Goal: Information Seeking & Learning: Learn about a topic

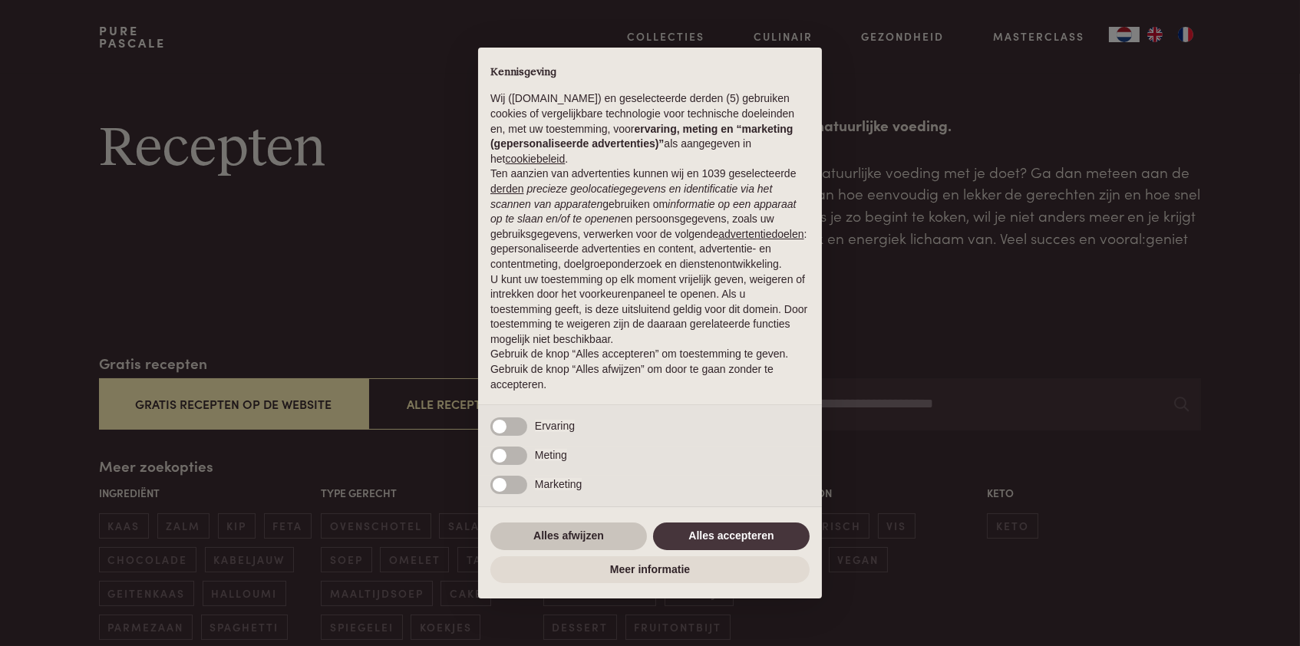
click at [575, 534] on button "Alles afwijzen" at bounding box center [568, 537] width 157 height 28
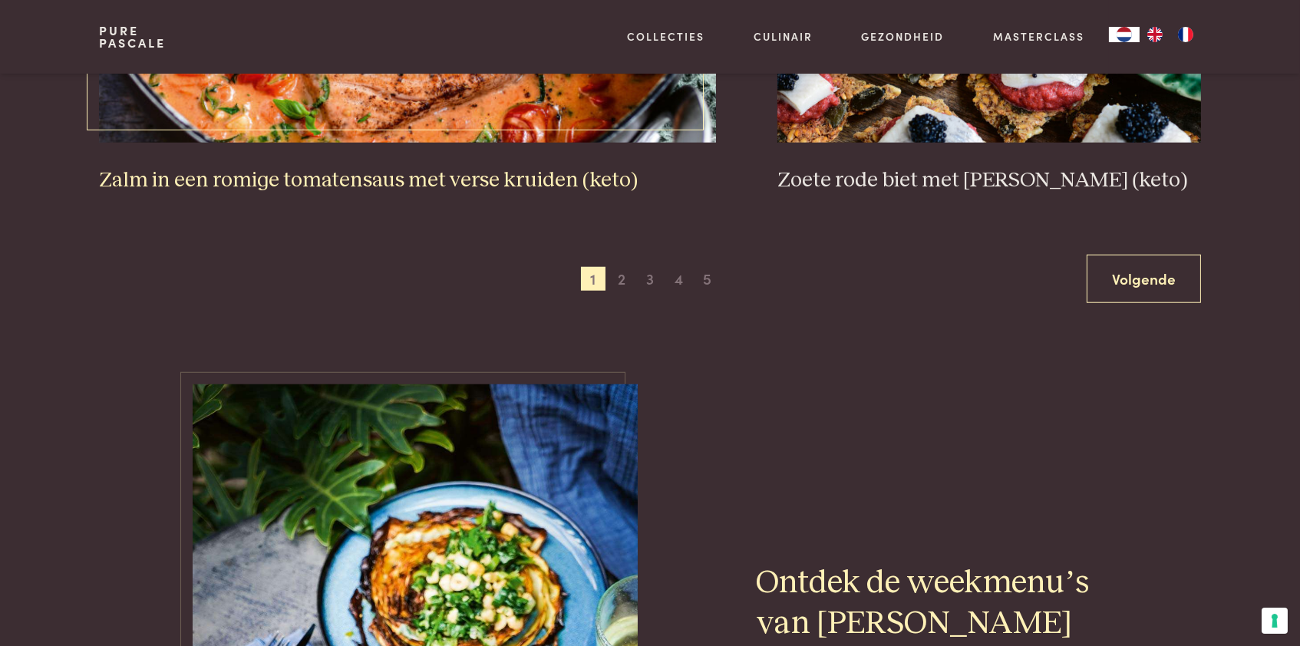
scroll to position [3001, 0]
click at [622, 291] on span "2" at bounding box center [621, 278] width 25 height 25
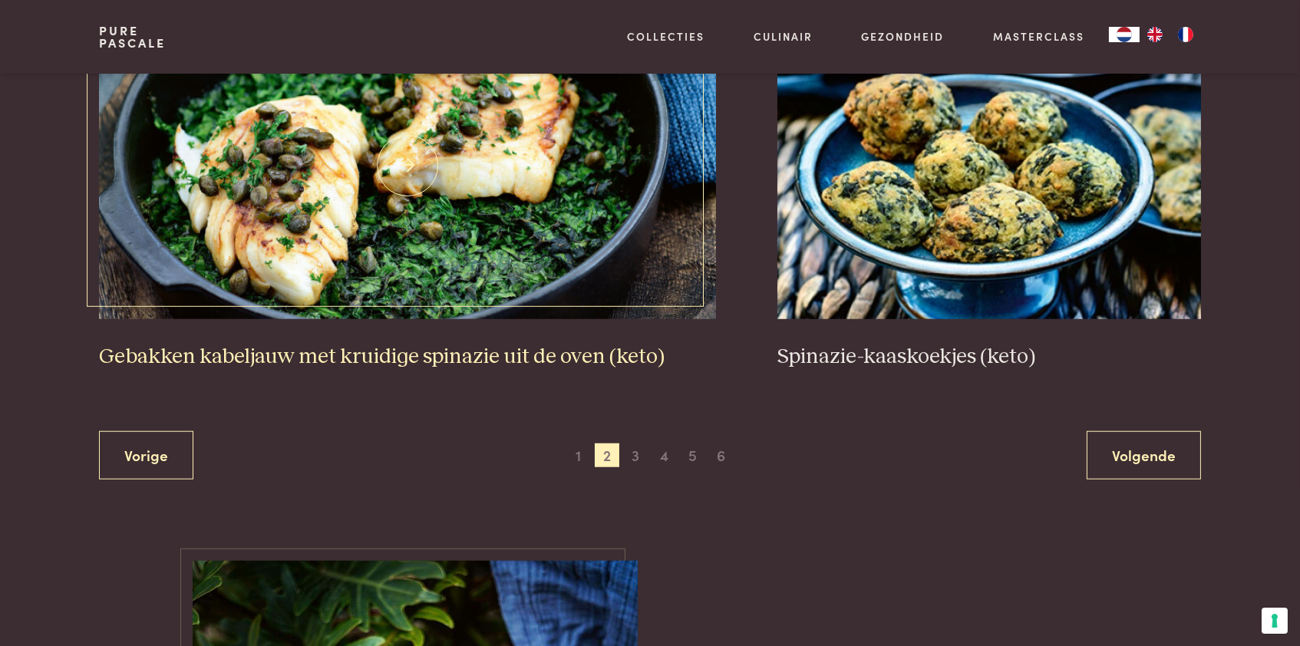
scroll to position [2820, 0]
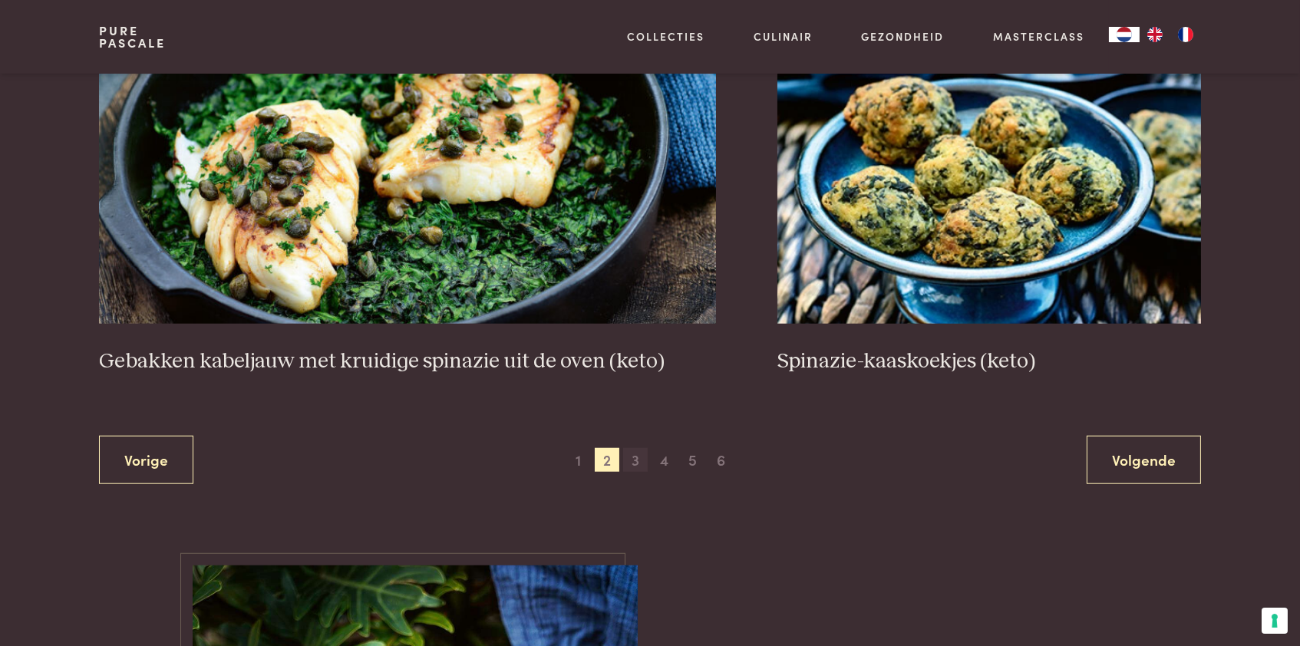
click at [638, 473] on span "3" at bounding box center [635, 460] width 25 height 25
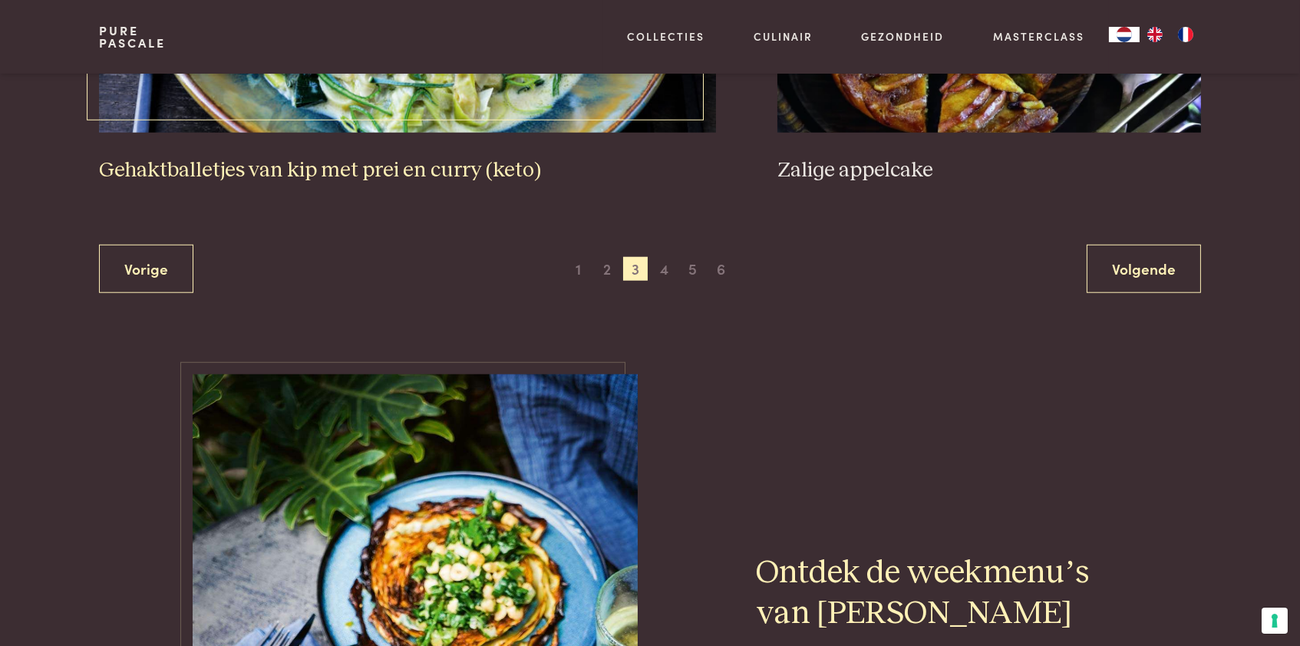
scroll to position [3065, 0]
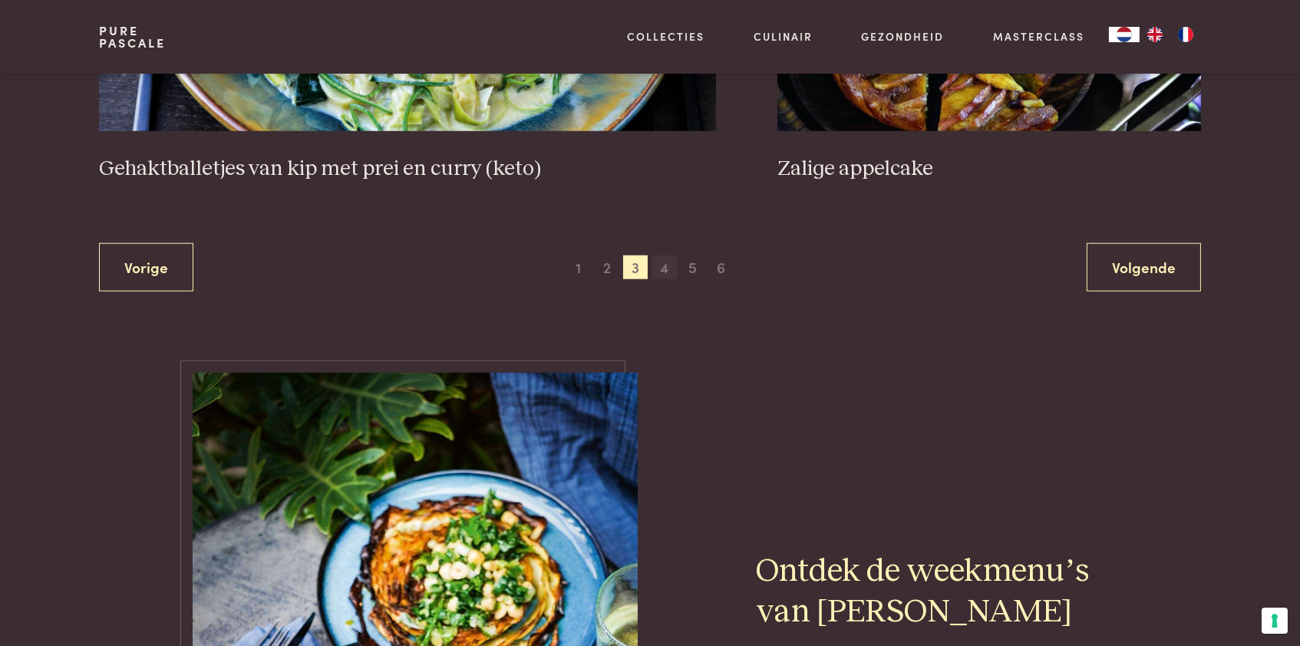
click at [666, 280] on span "4" at bounding box center [664, 268] width 25 height 25
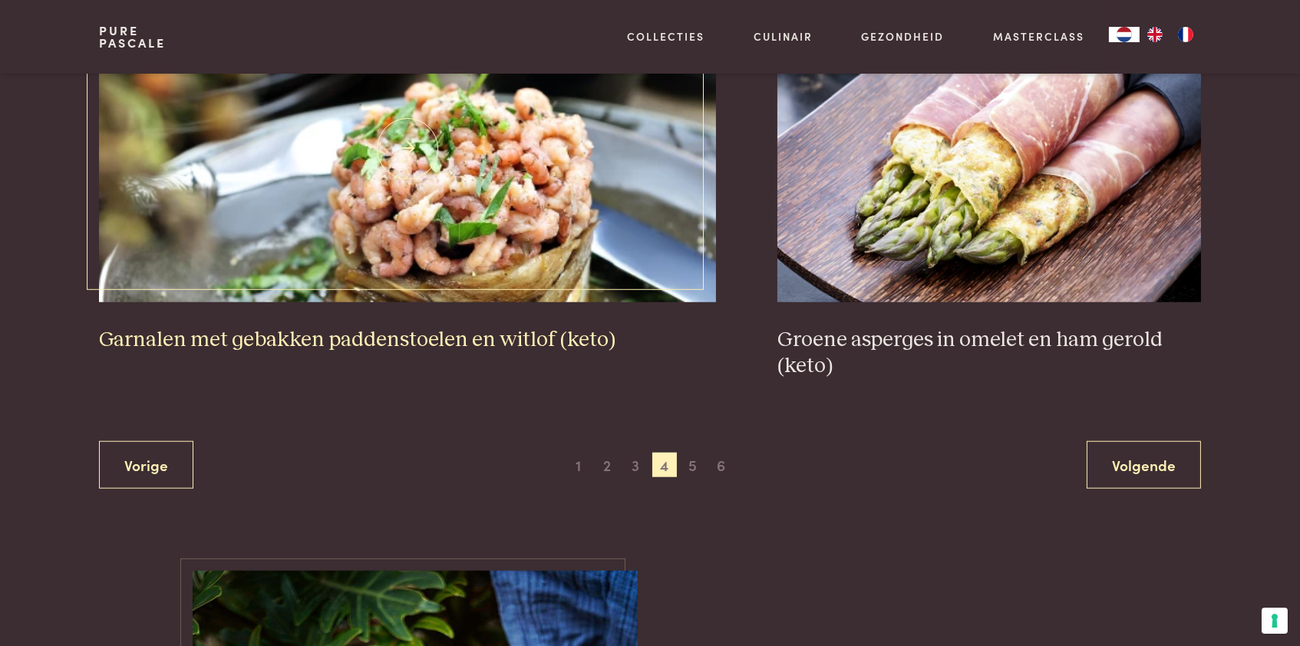
scroll to position [2841, 0]
click at [691, 477] on span "5" at bounding box center [693, 465] width 25 height 25
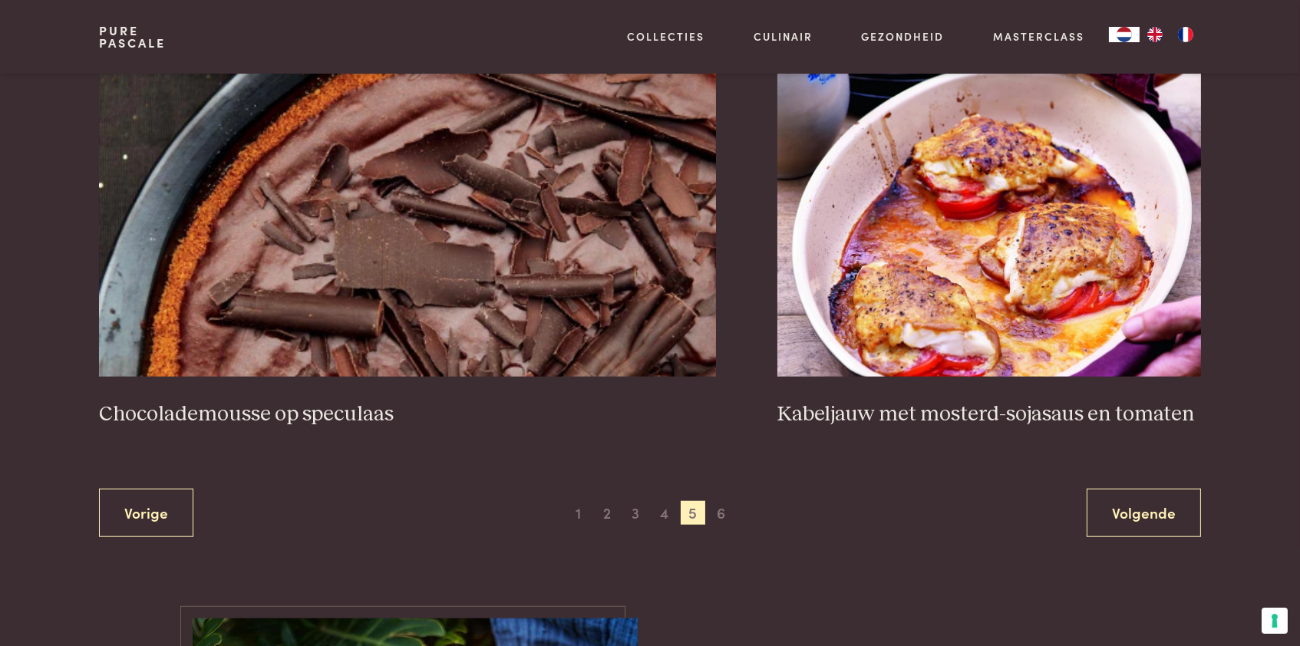
scroll to position [2768, 0]
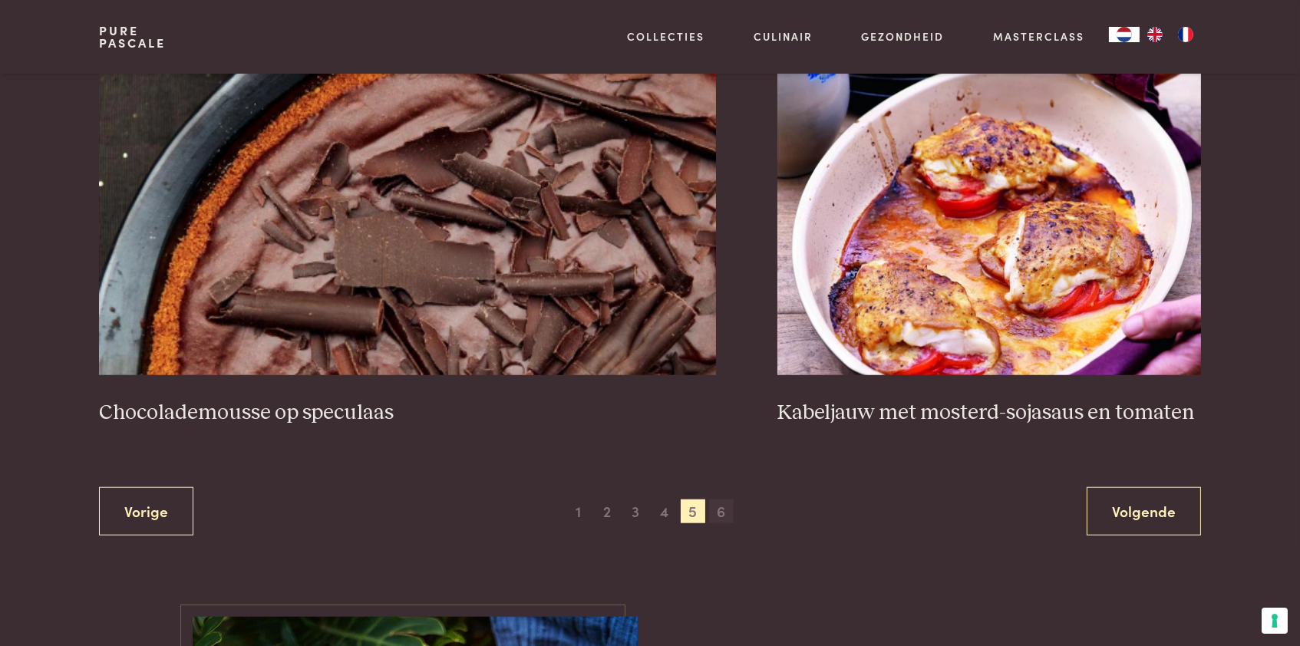
click at [724, 524] on span "6" at bounding box center [721, 512] width 25 height 25
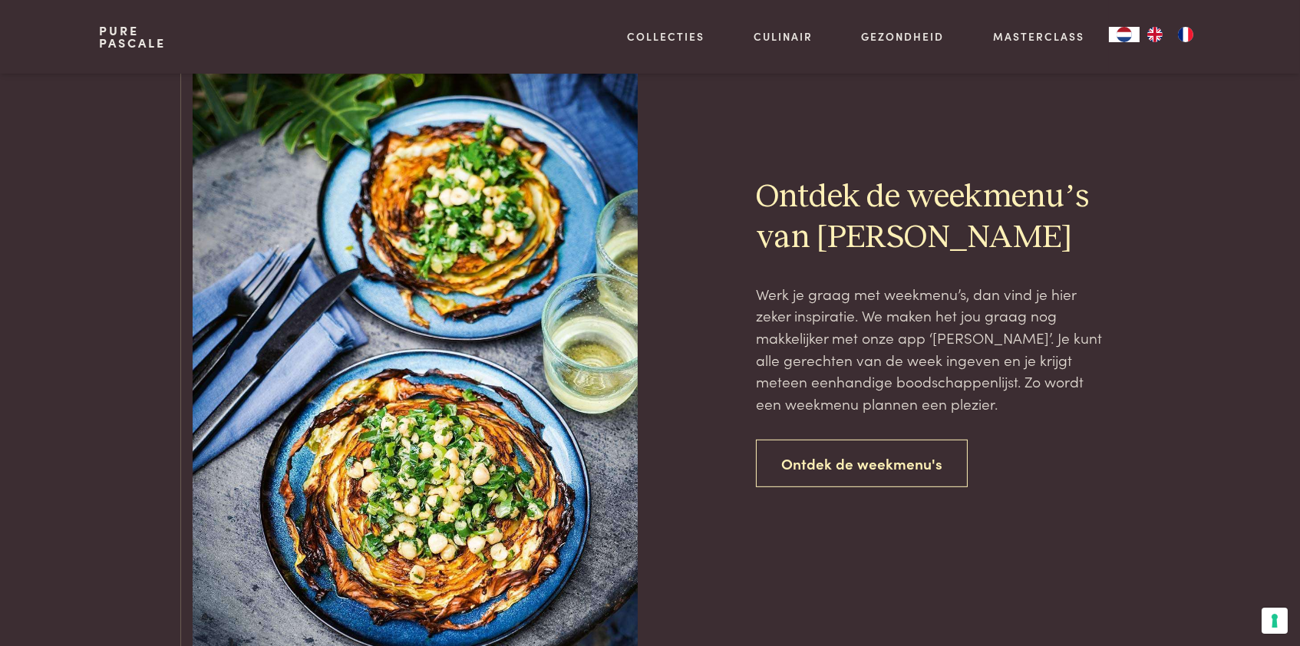
scroll to position [1281, 0]
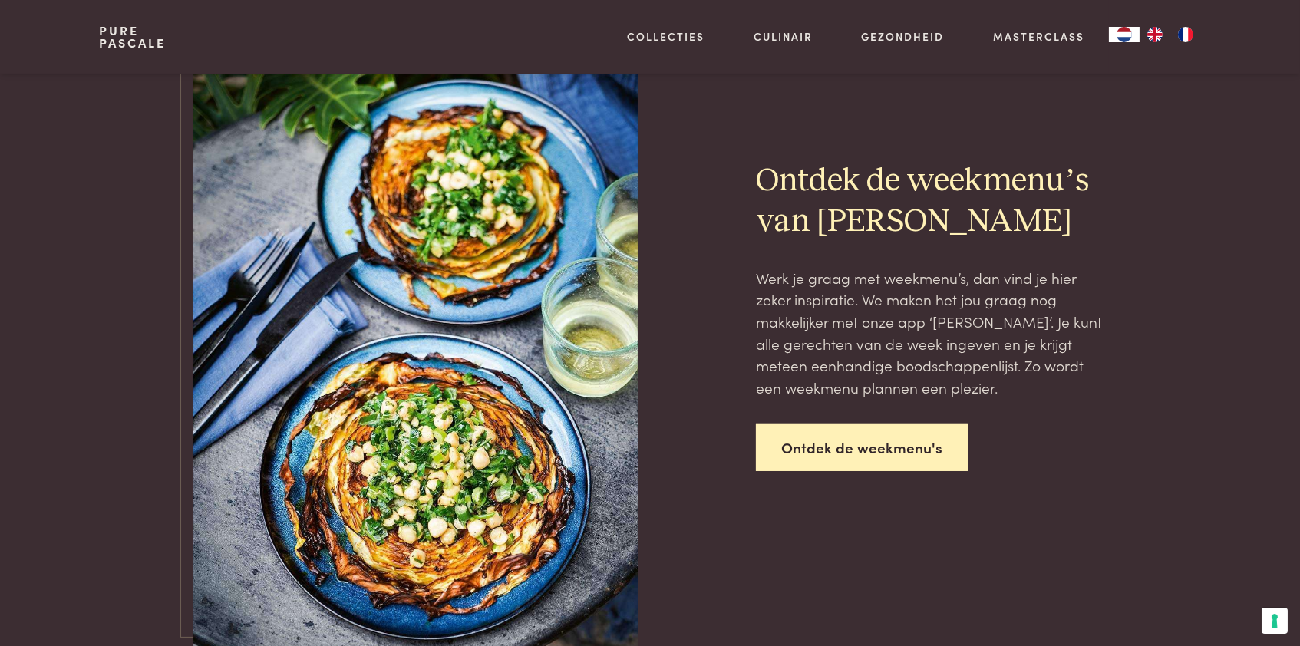
click at [855, 472] on link "Ontdek de weekmenu's" at bounding box center [862, 448] width 212 height 48
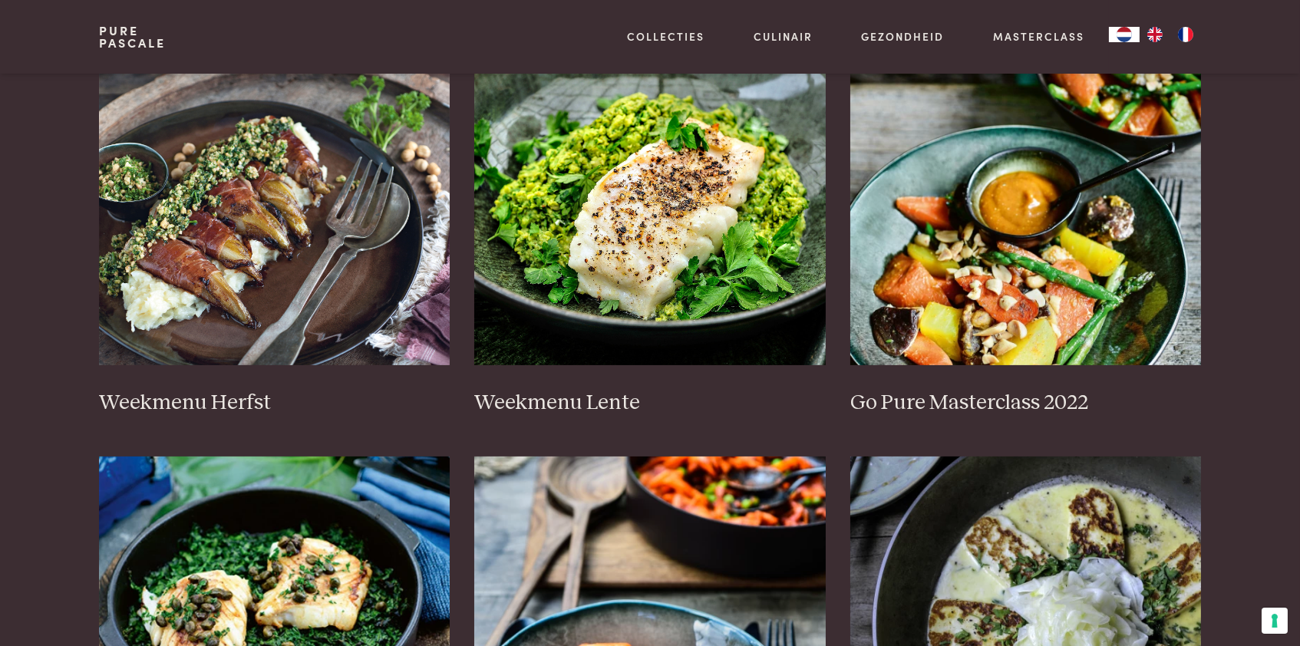
scroll to position [714, 0]
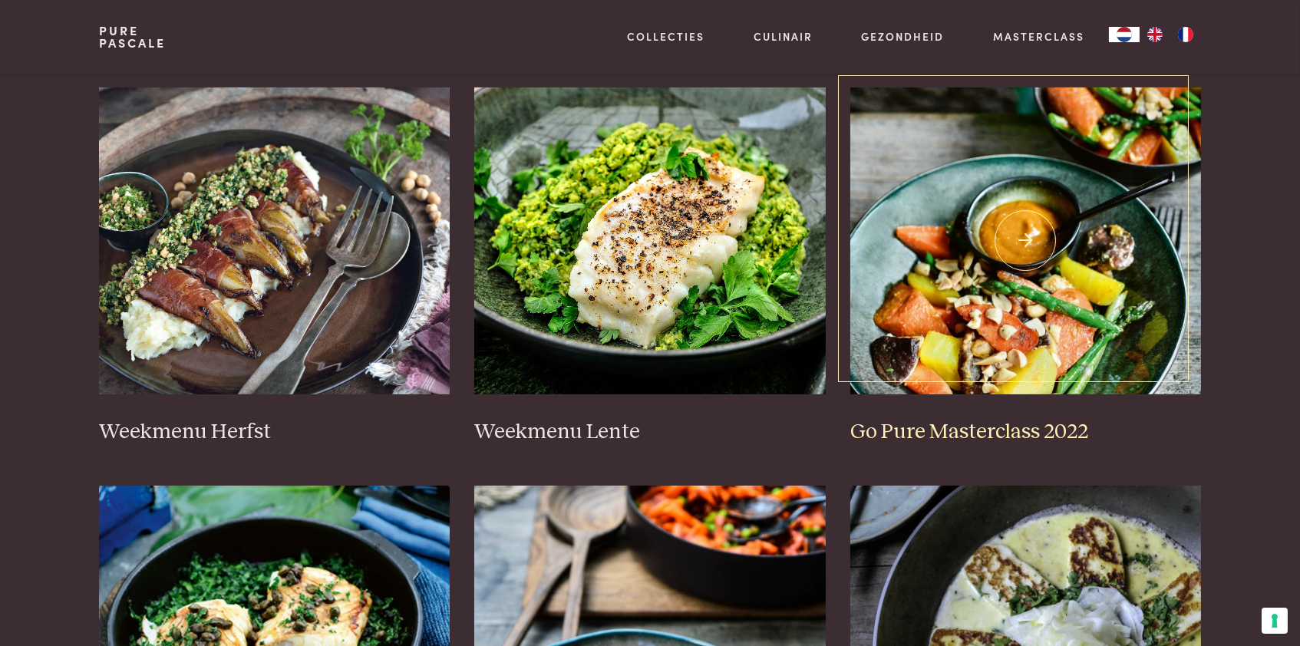
click at [984, 321] on img at bounding box center [1025, 240] width 351 height 307
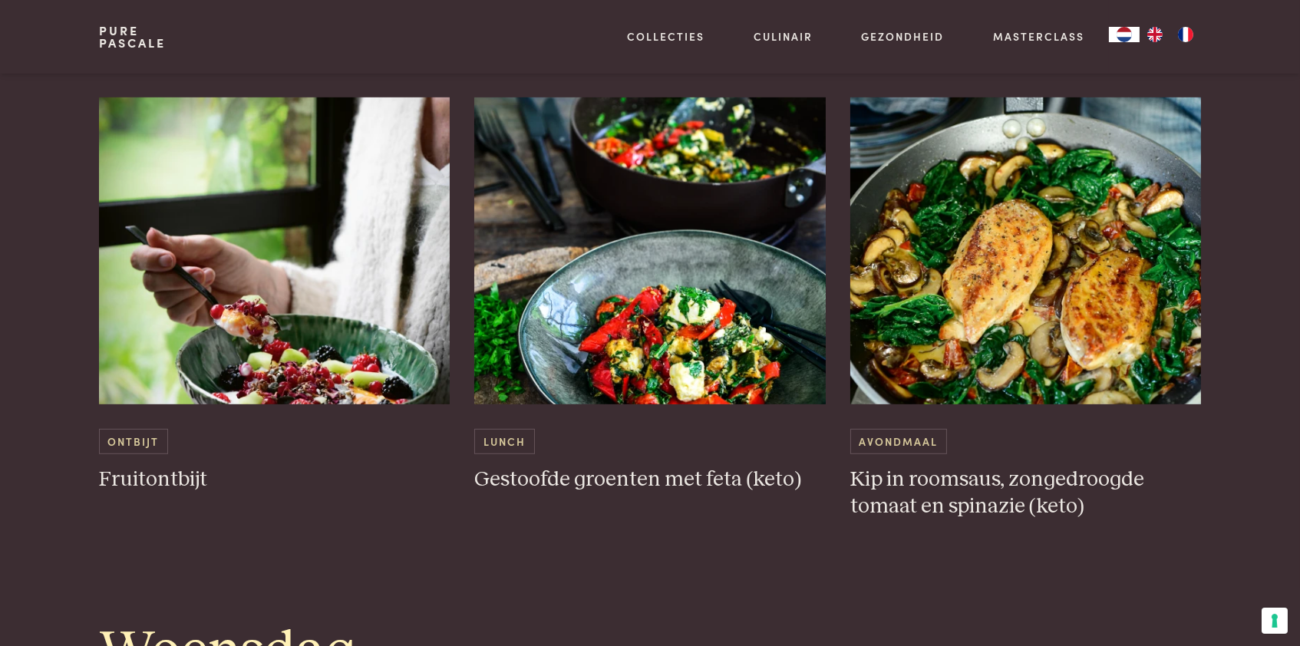
scroll to position [1557, 0]
click at [677, 301] on img at bounding box center [649, 250] width 351 height 307
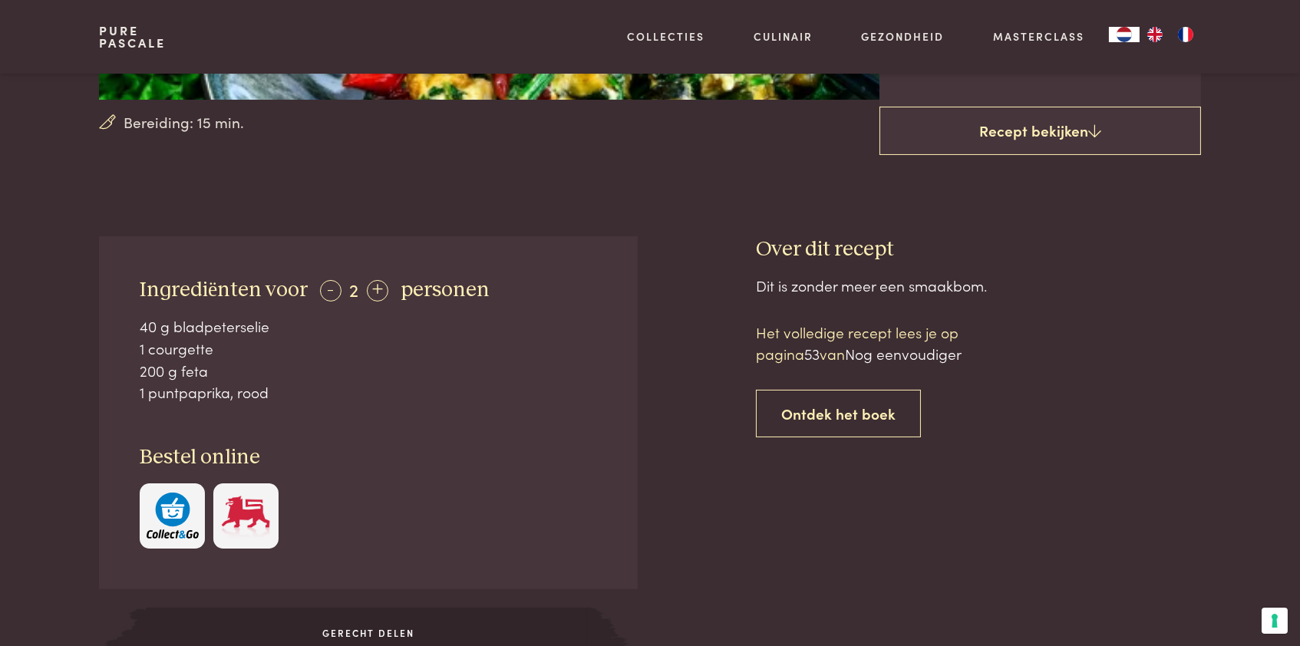
scroll to position [463, 0]
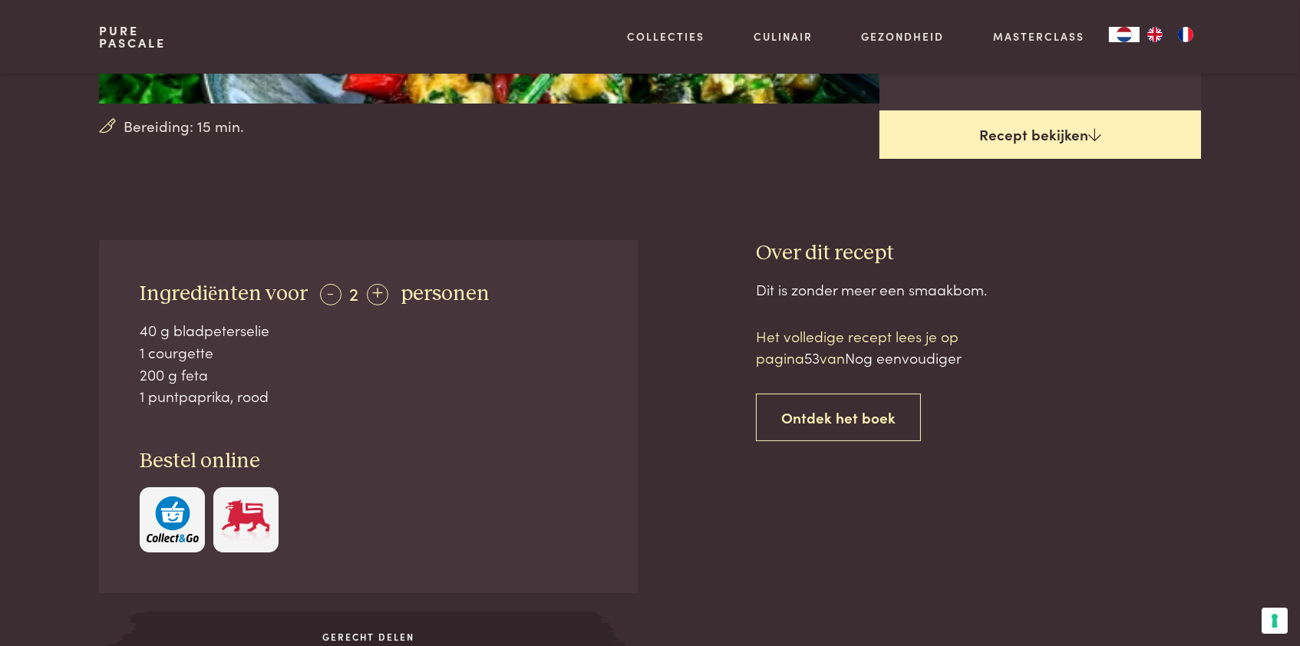
click at [1041, 160] on link "Recept bekijken" at bounding box center [1040, 135] width 322 height 49
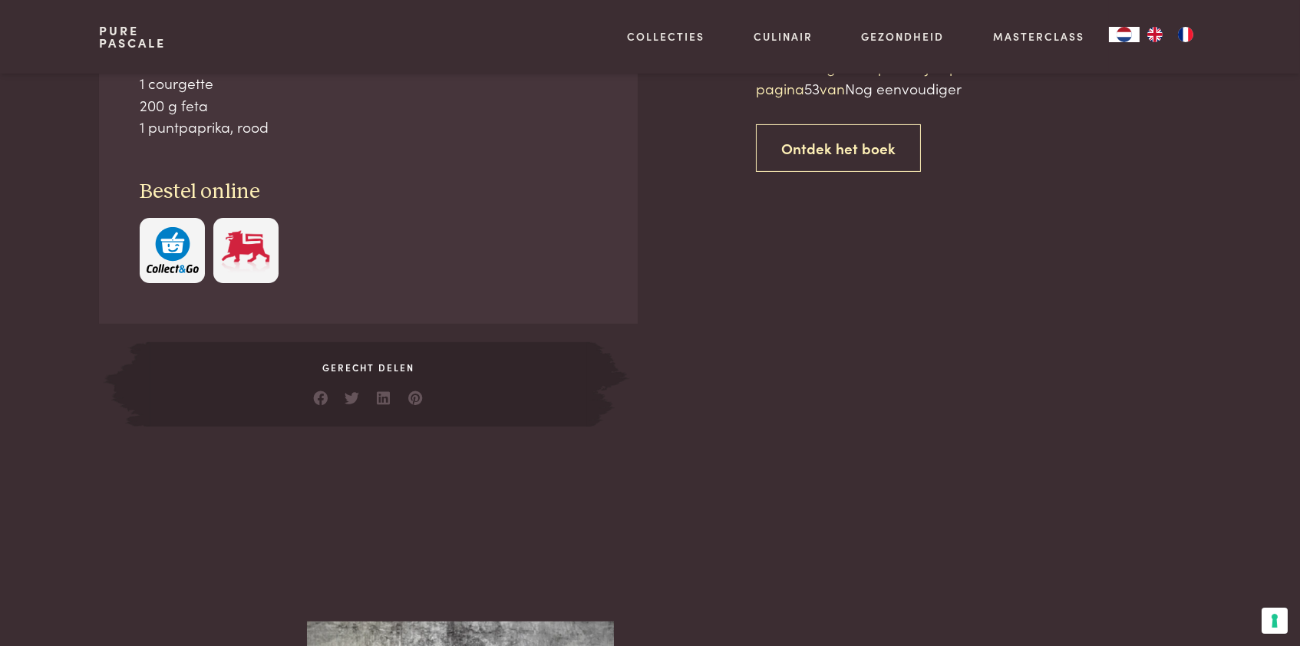
scroll to position [734, 0]
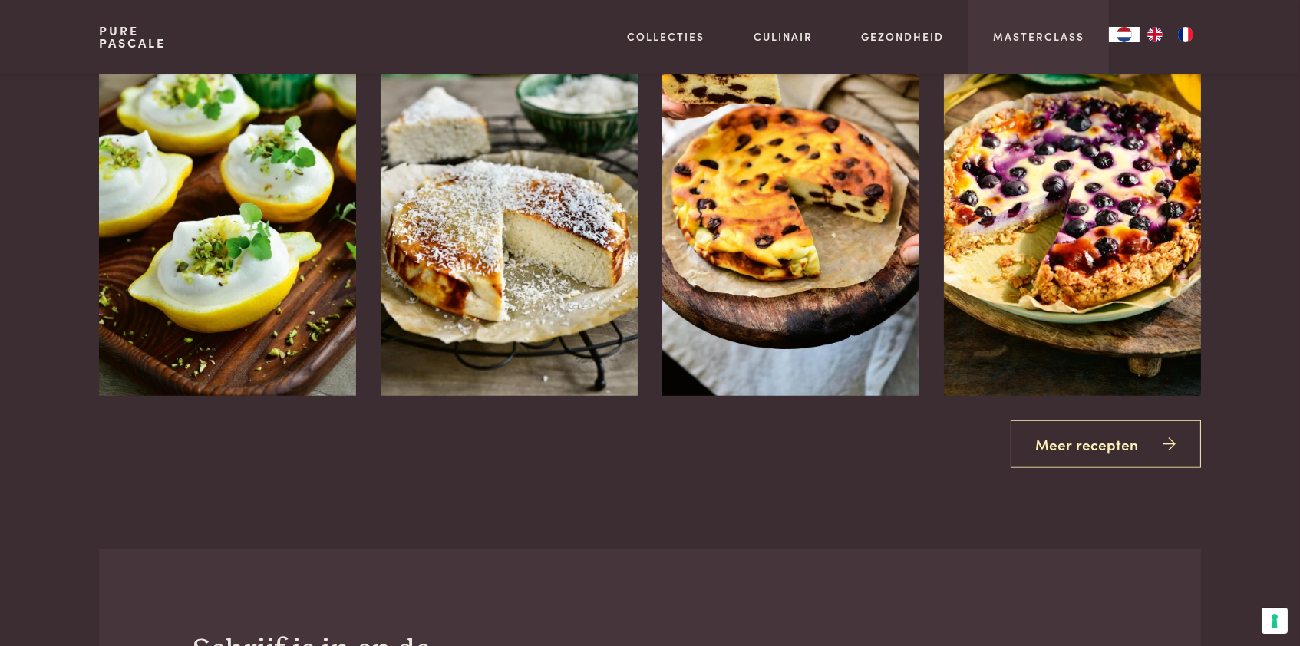
scroll to position [2096, 0]
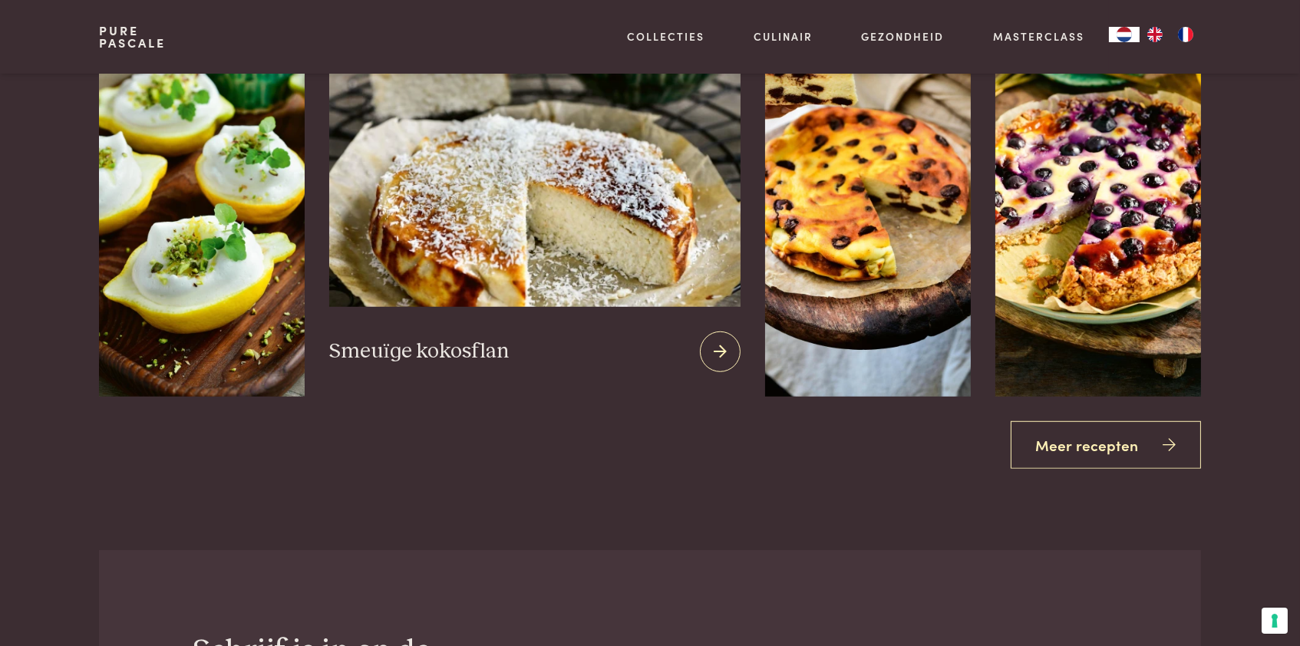
click at [543, 246] on img at bounding box center [534, 121] width 411 height 371
